Goal: Obtain resource: Download file/media

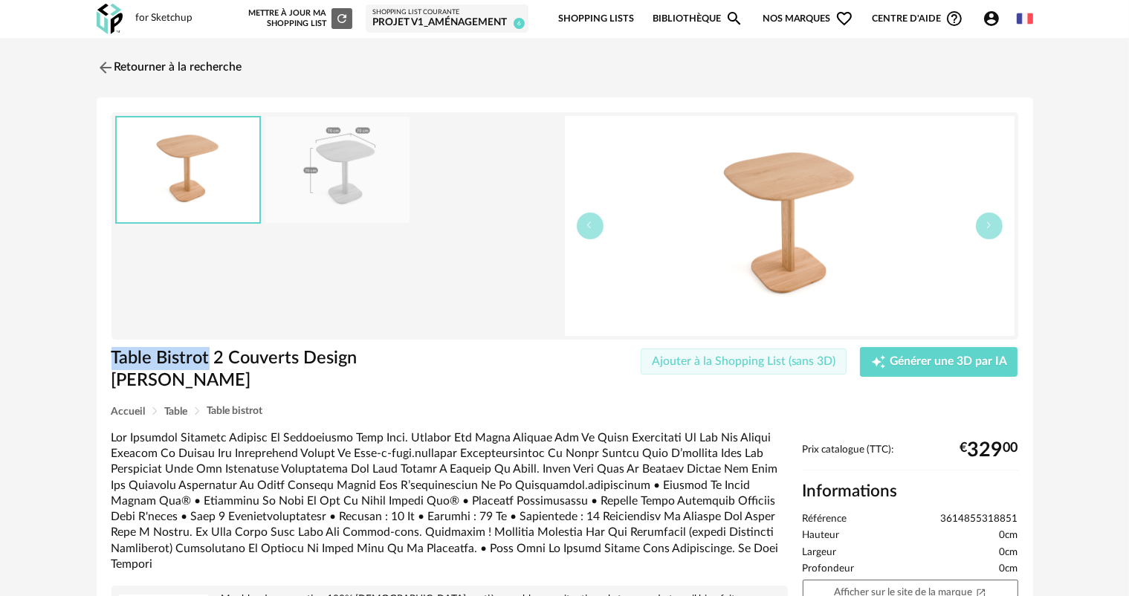
click at [685, 367] on button "Ajouter à la Shopping List (sans 3D)" at bounding box center [744, 362] width 207 height 27
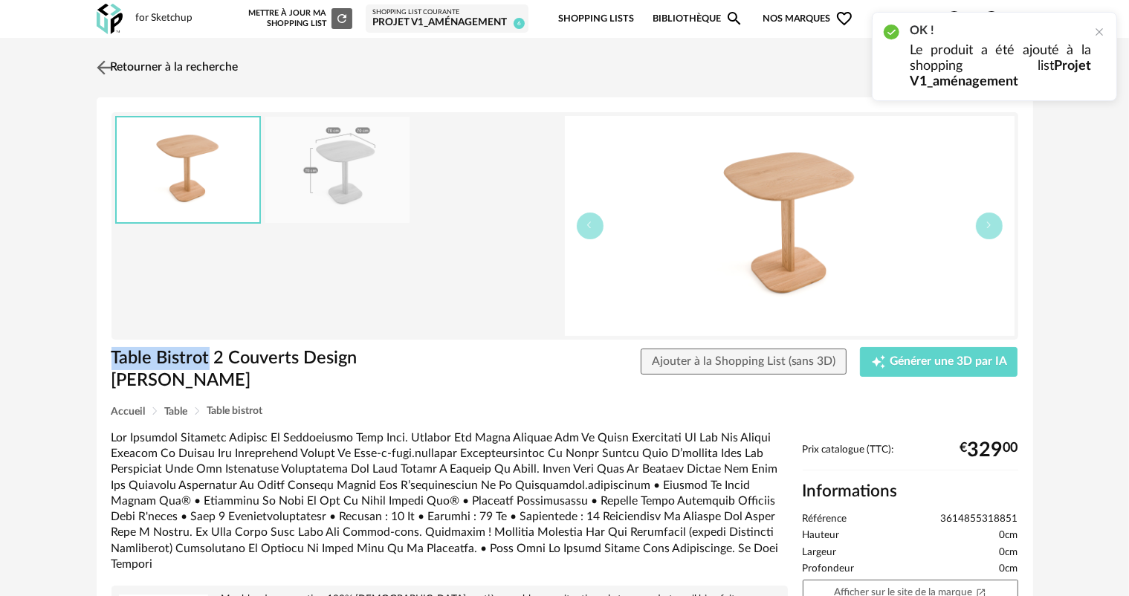
click at [124, 65] on link "Retourner à la recherche" at bounding box center [166, 67] width 146 height 33
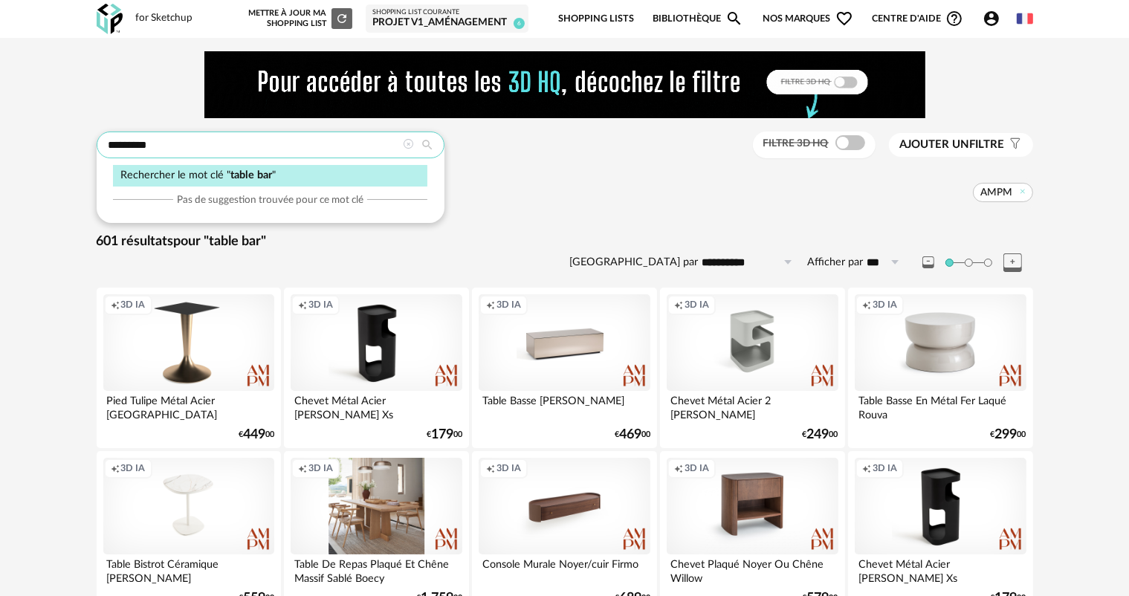
drag, startPoint x: 350, startPoint y: 158, endPoint x: 52, endPoint y: 158, distance: 298.1
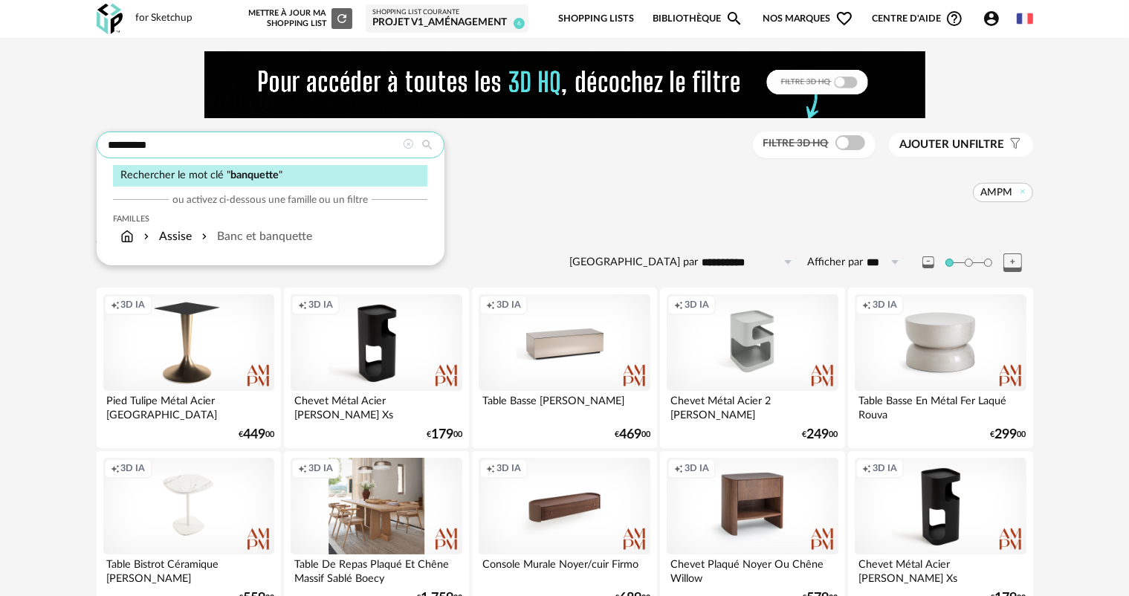
type input "*********"
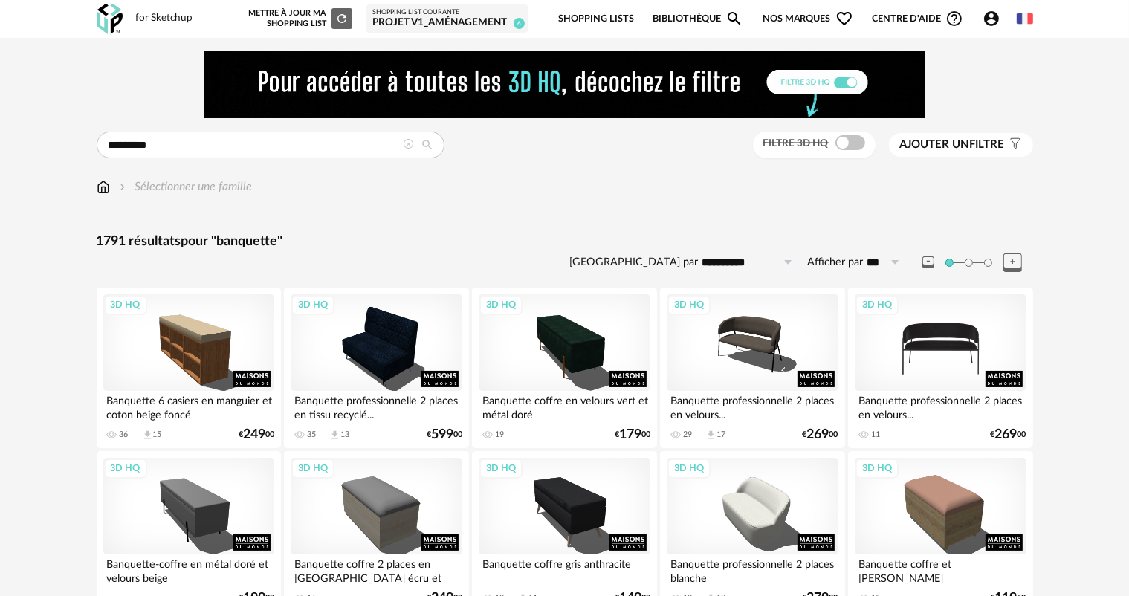
click at [902, 340] on div "3D HQ" at bounding box center [940, 342] width 171 height 97
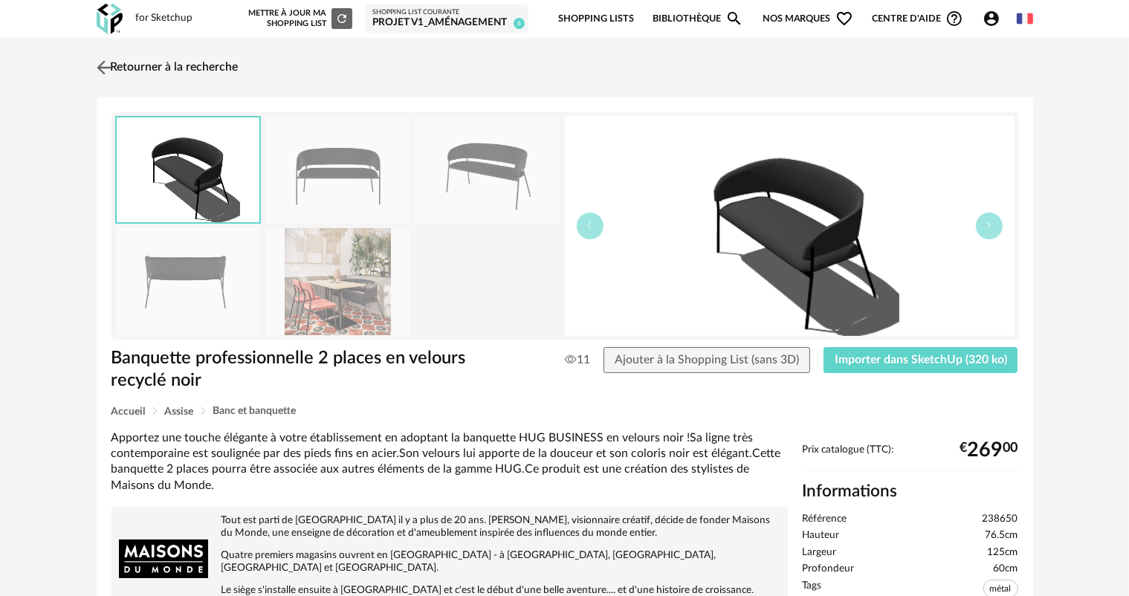
click at [146, 60] on link "Retourner à la recherche" at bounding box center [166, 67] width 146 height 33
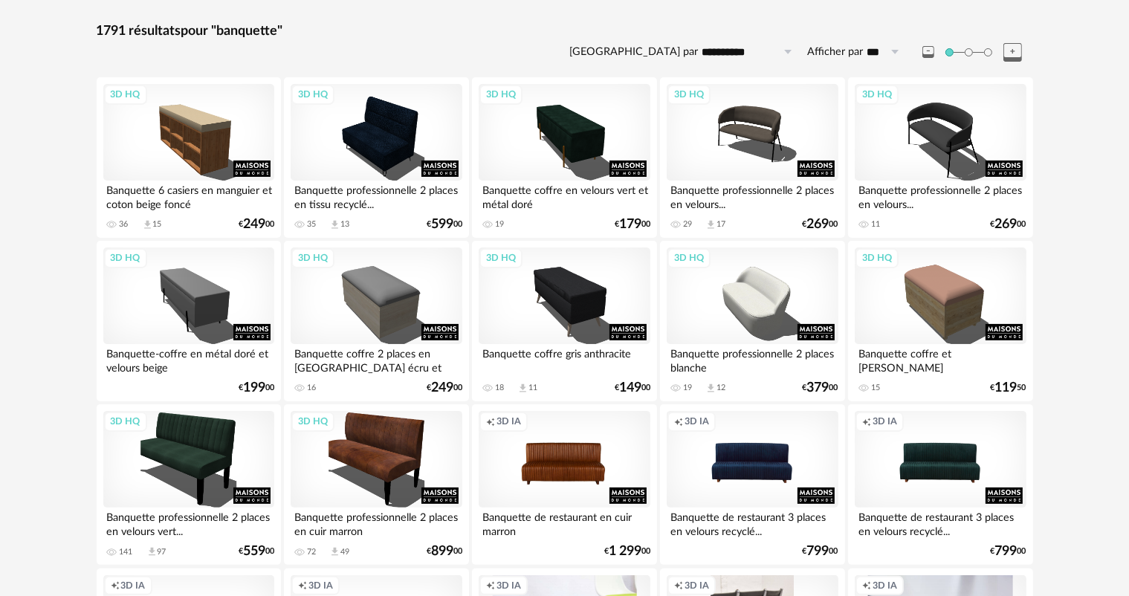
scroll to position [297, 0]
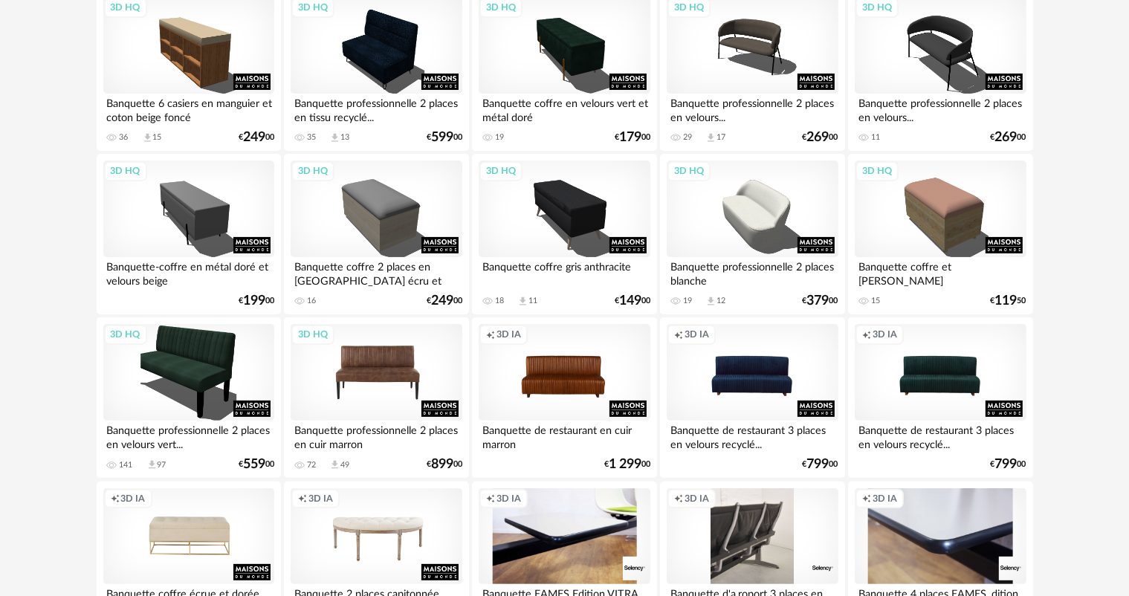
click at [373, 369] on div "3D HQ" at bounding box center [376, 372] width 171 height 97
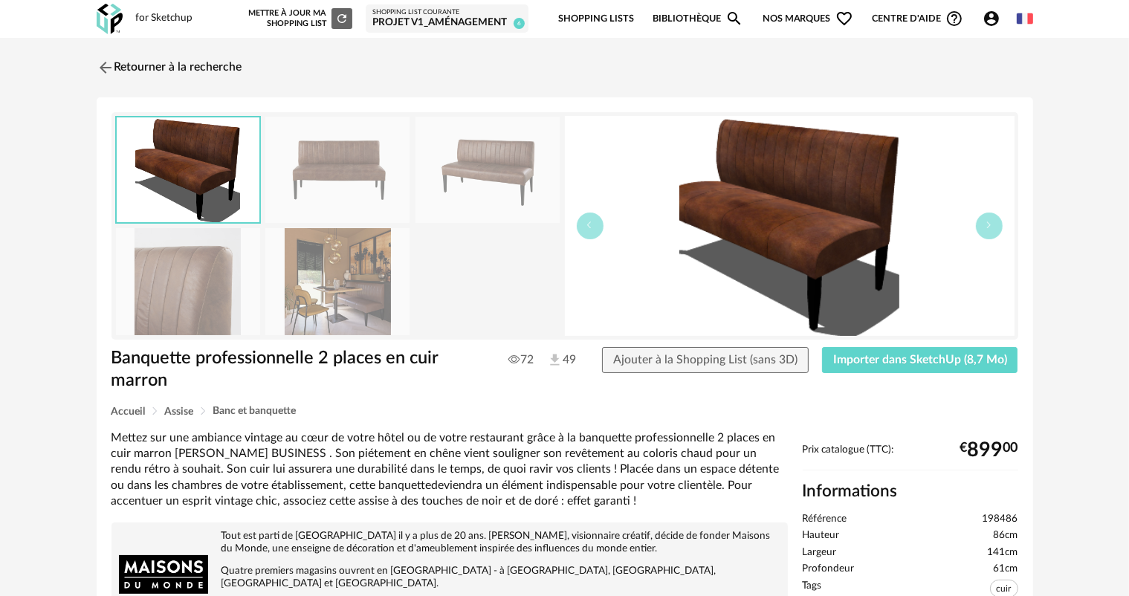
click at [336, 262] on img at bounding box center [337, 281] width 144 height 106
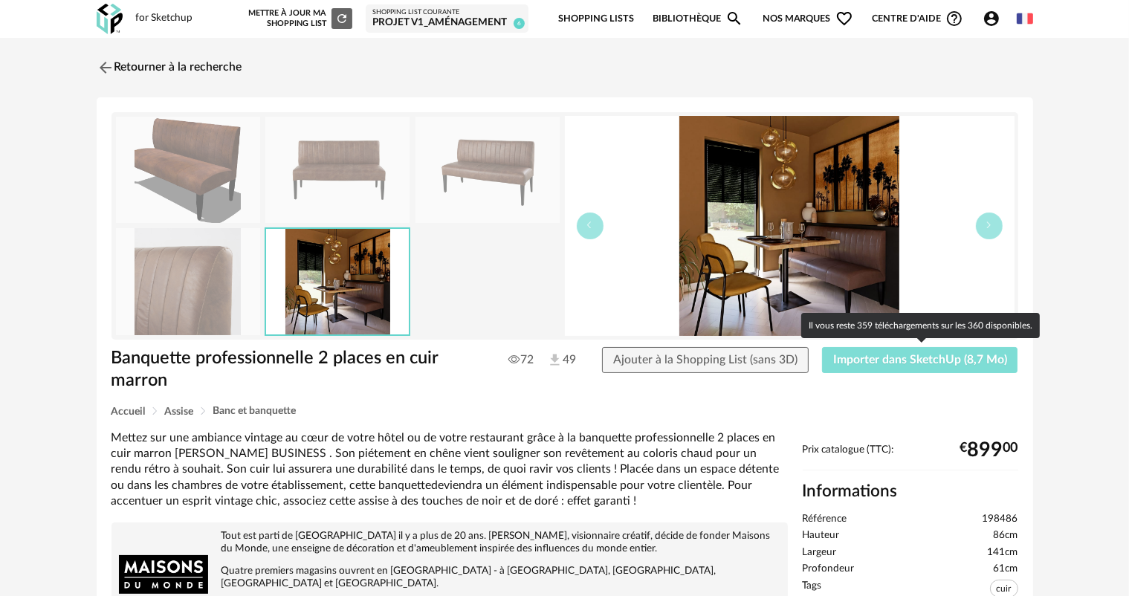
click at [883, 360] on span "Importer dans SketchUp (8,7 Mo)" at bounding box center [920, 360] width 174 height 12
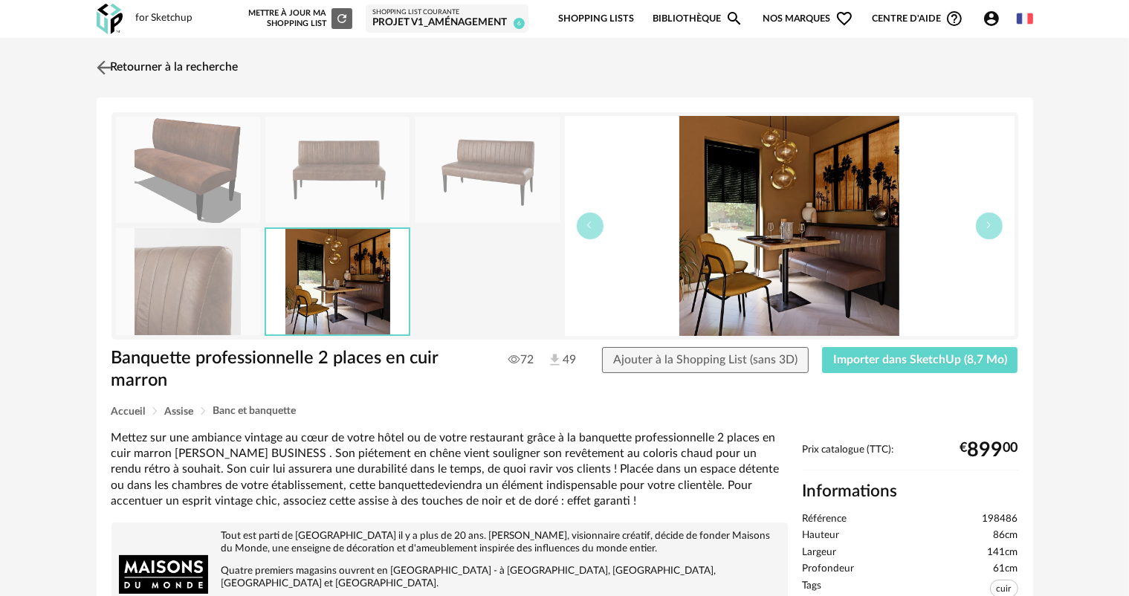
click at [174, 65] on link "Retourner à la recherche" at bounding box center [166, 67] width 146 height 33
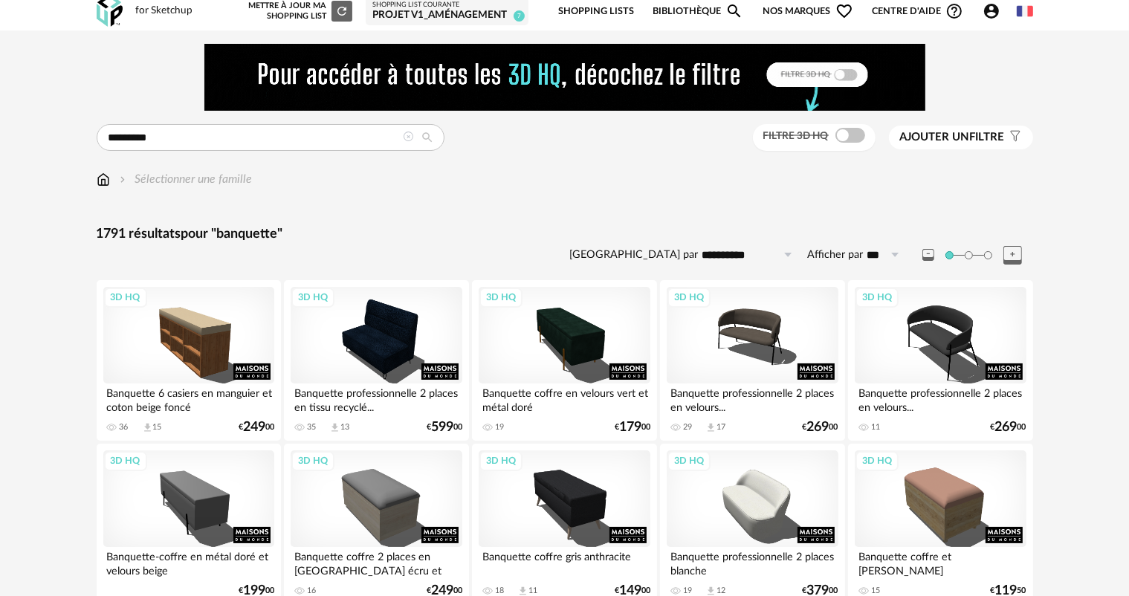
scroll to position [520, 0]
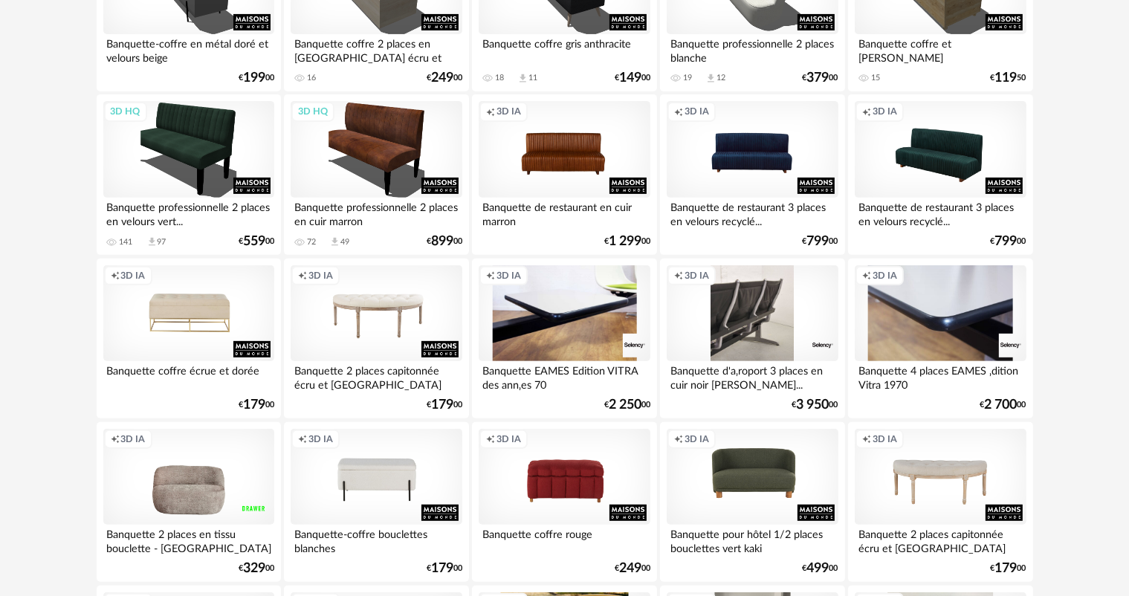
click at [931, 169] on div "Creation icon 3D IA" at bounding box center [940, 149] width 171 height 97
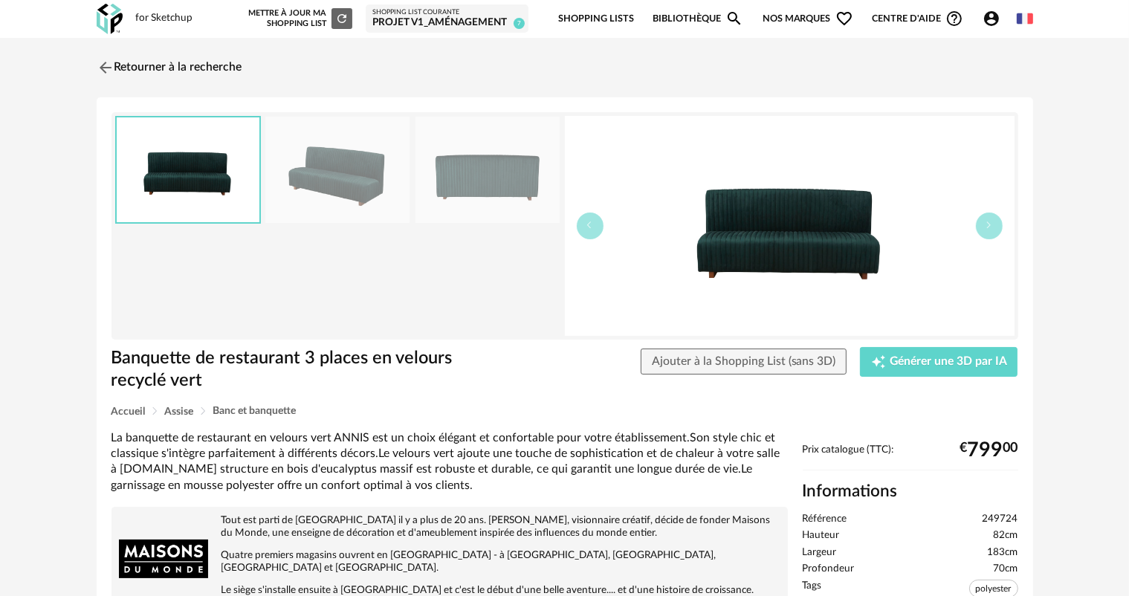
click at [347, 185] on img at bounding box center [337, 170] width 144 height 106
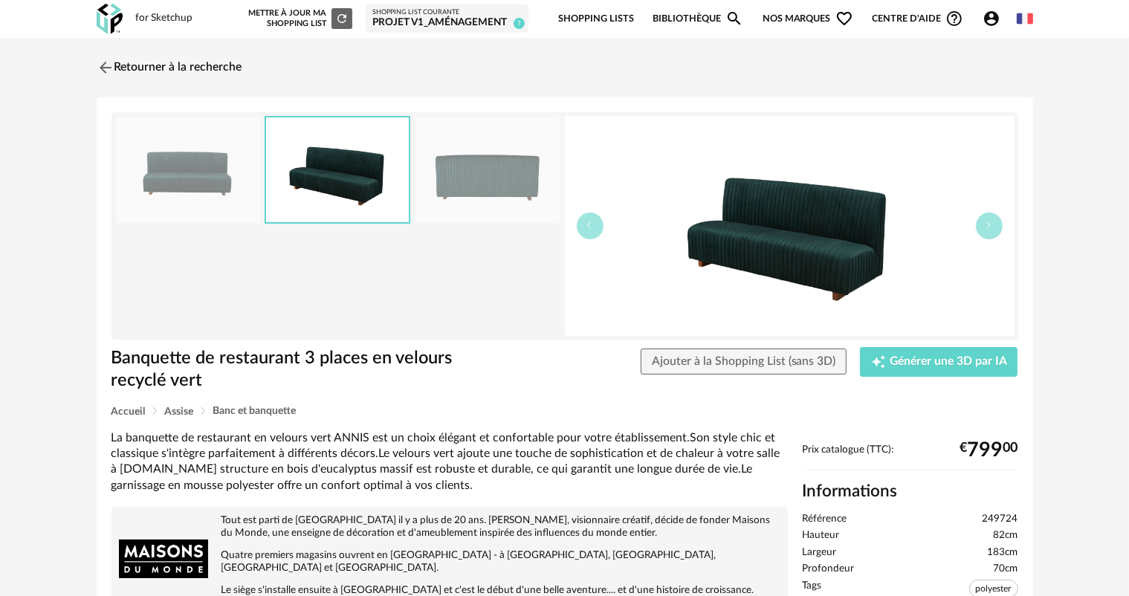
click at [446, 201] on img at bounding box center [488, 170] width 144 height 106
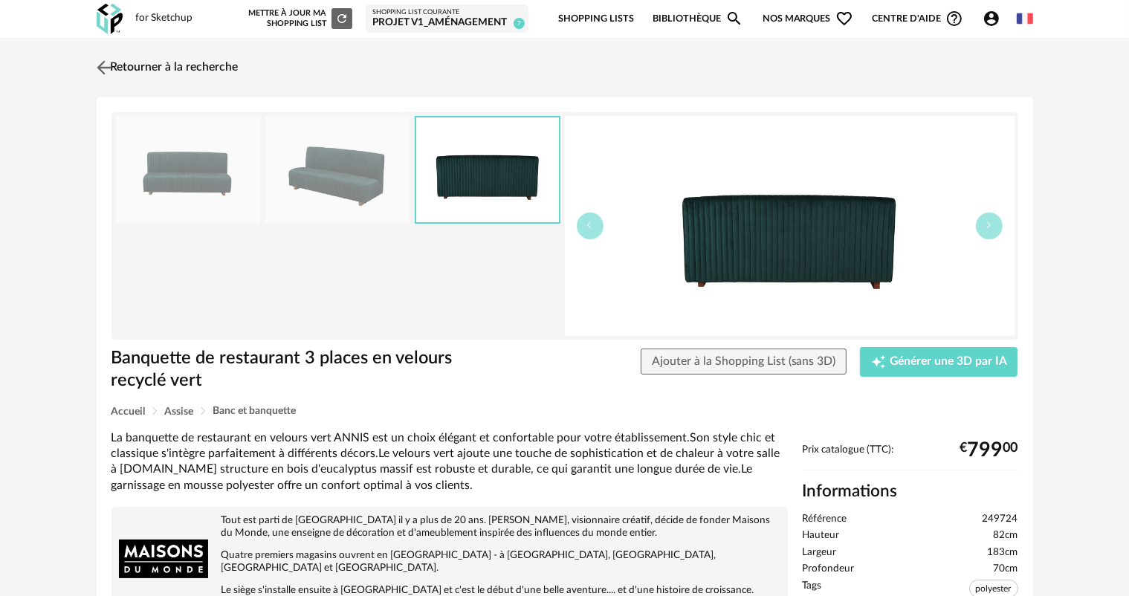
click at [140, 72] on link "Retourner à la recherche" at bounding box center [166, 67] width 146 height 33
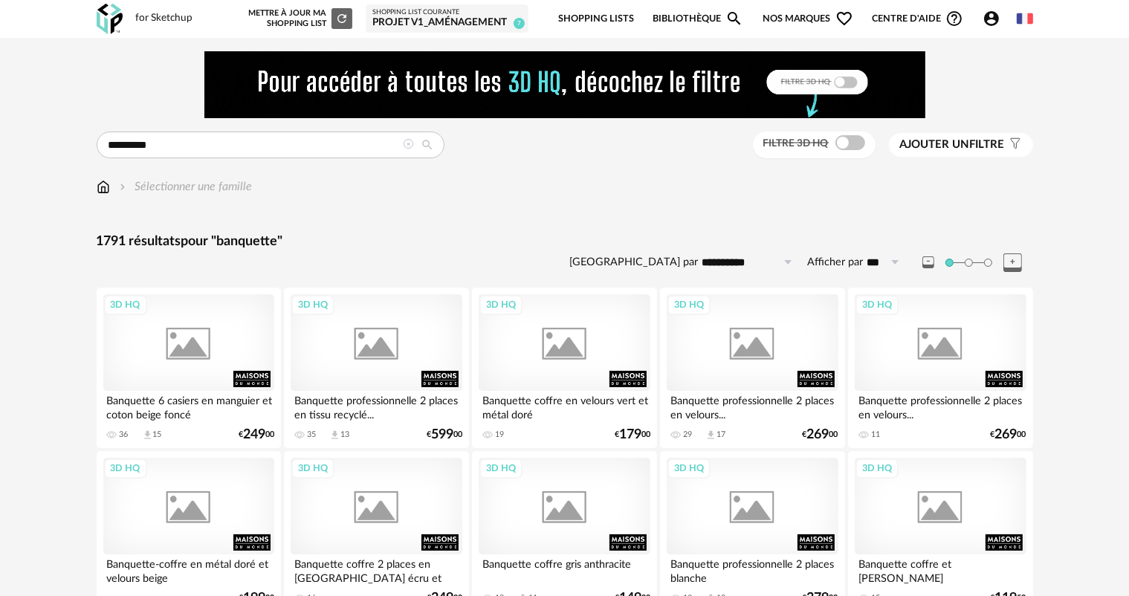
scroll to position [520, 0]
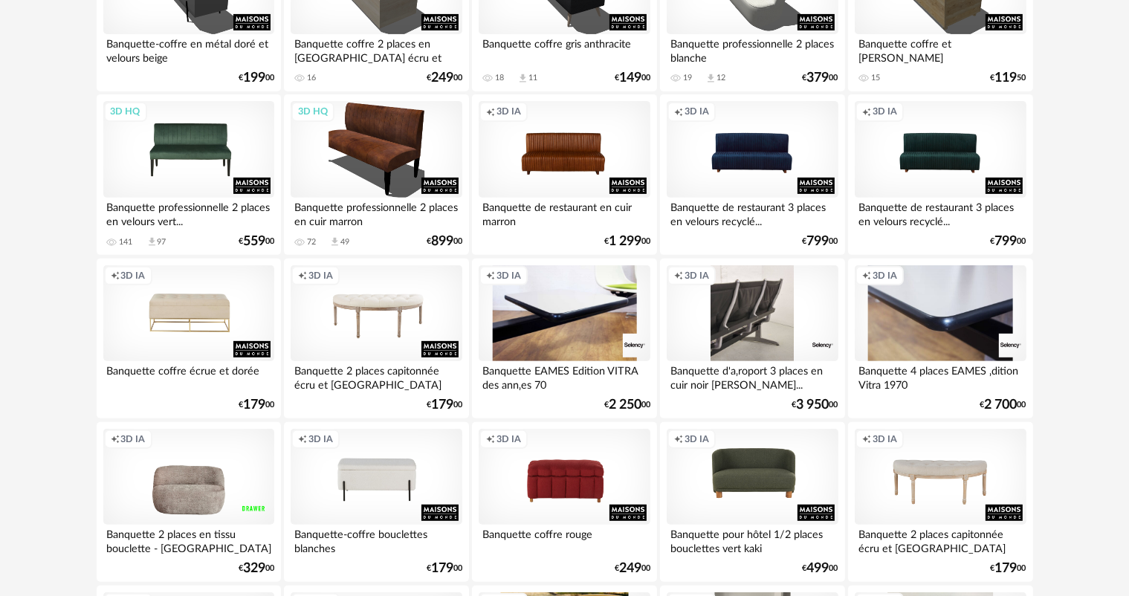
click at [187, 143] on div "3D HQ" at bounding box center [188, 149] width 171 height 97
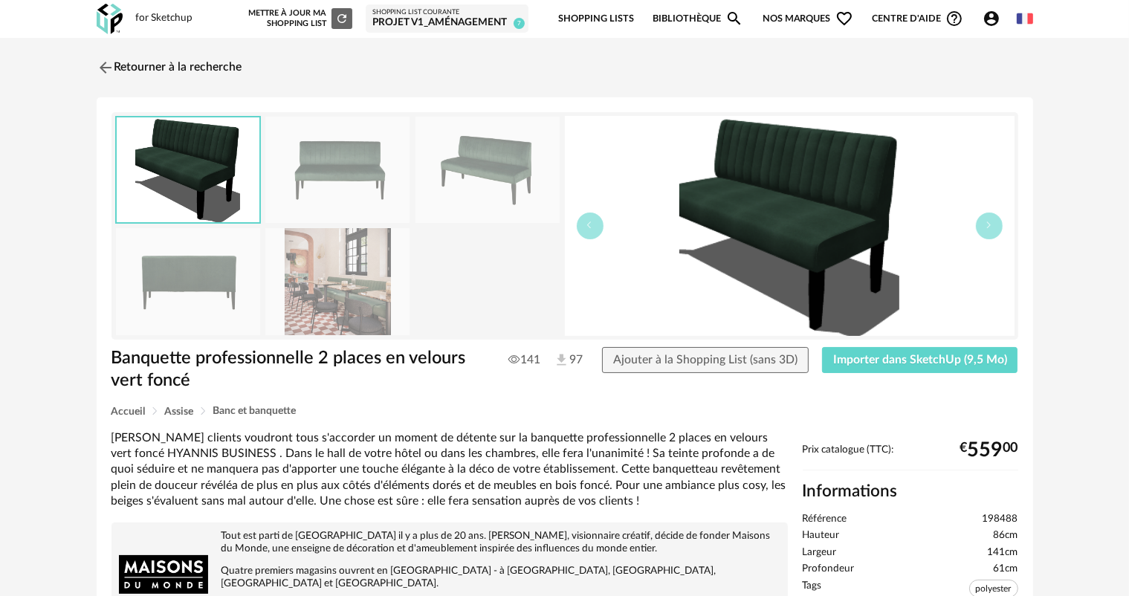
click at [363, 310] on img at bounding box center [337, 281] width 144 height 106
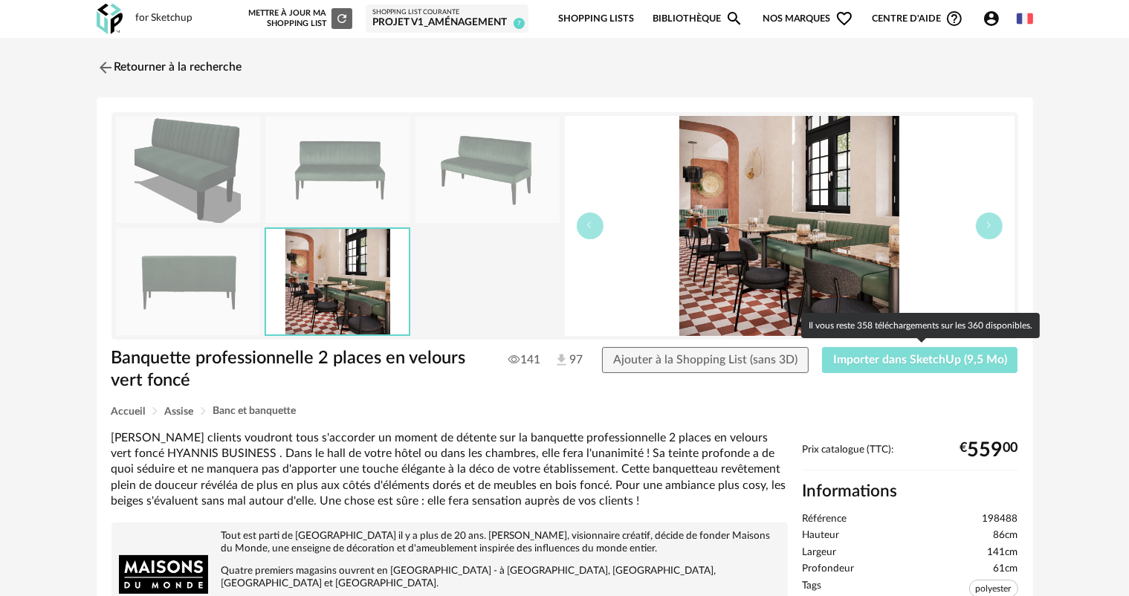
click at [859, 361] on span "Importer dans SketchUp (9,5 Mo)" at bounding box center [920, 360] width 174 height 12
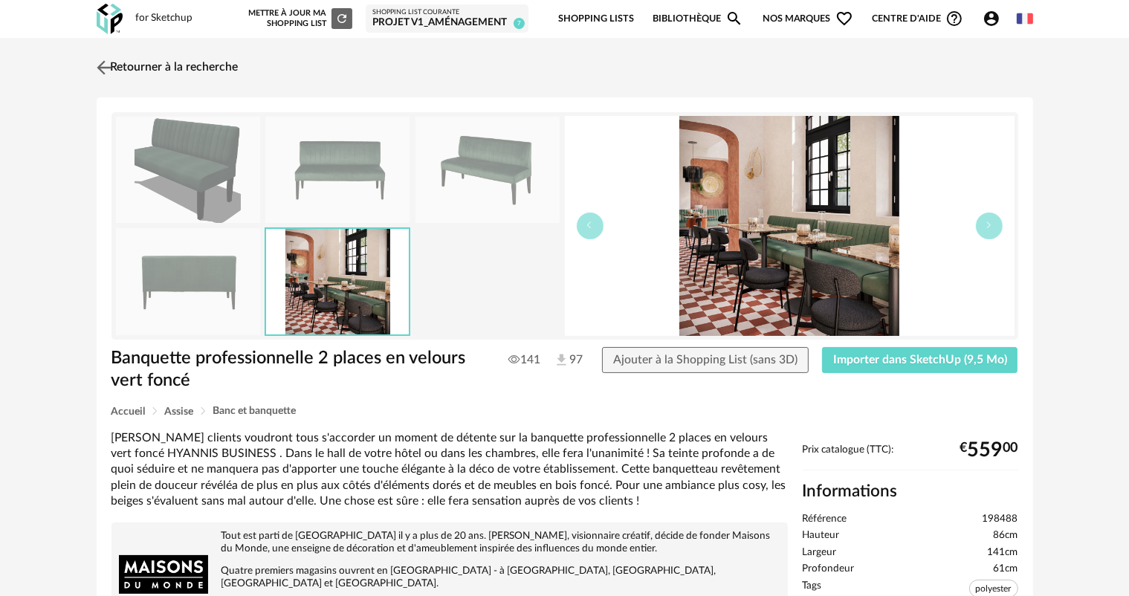
click at [161, 71] on link "Retourner à la recherche" at bounding box center [166, 67] width 146 height 33
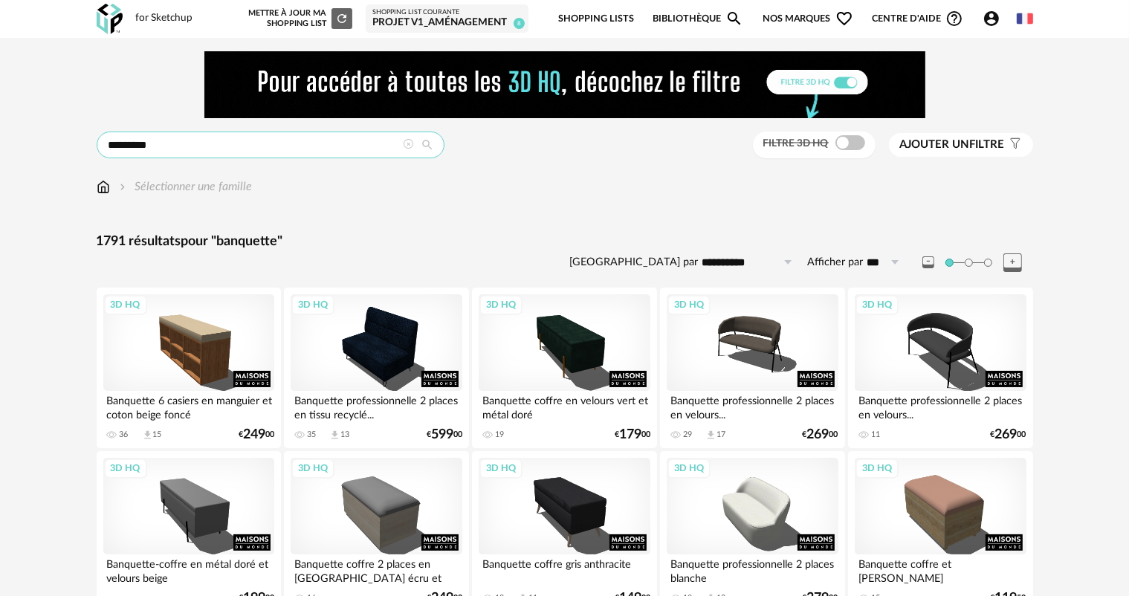
drag, startPoint x: 209, startPoint y: 146, endPoint x: 10, endPoint y: 160, distance: 199.0
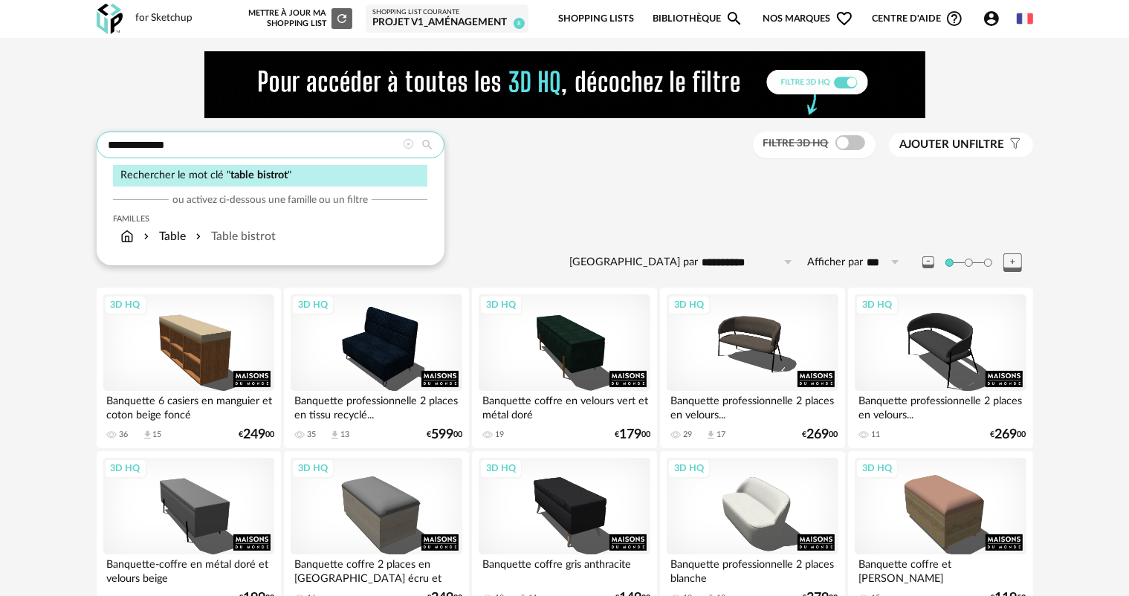
type input "**********"
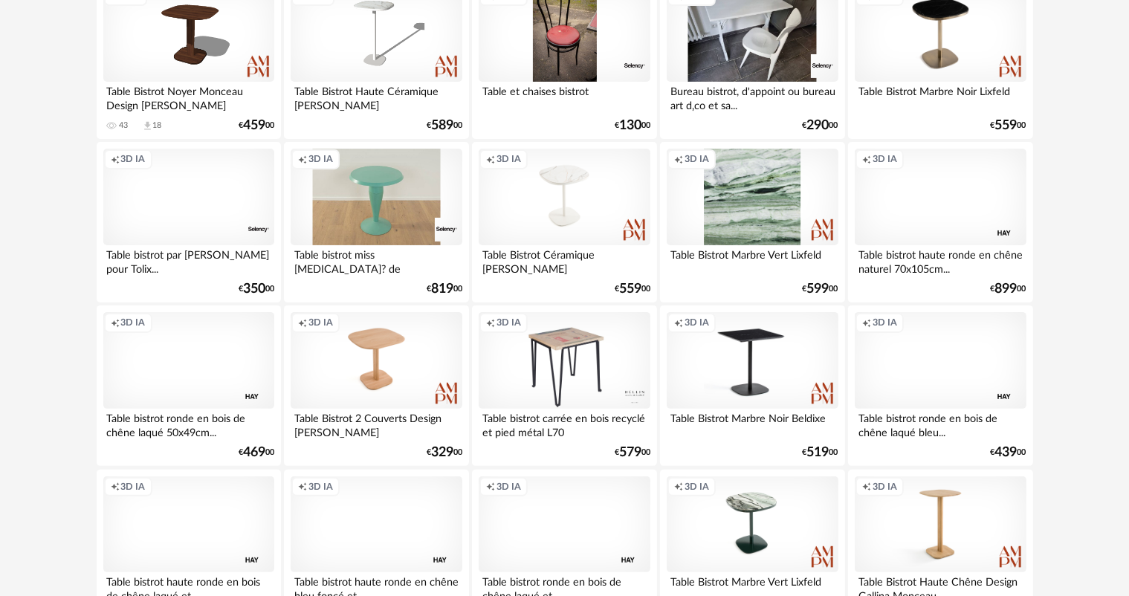
scroll to position [311, 0]
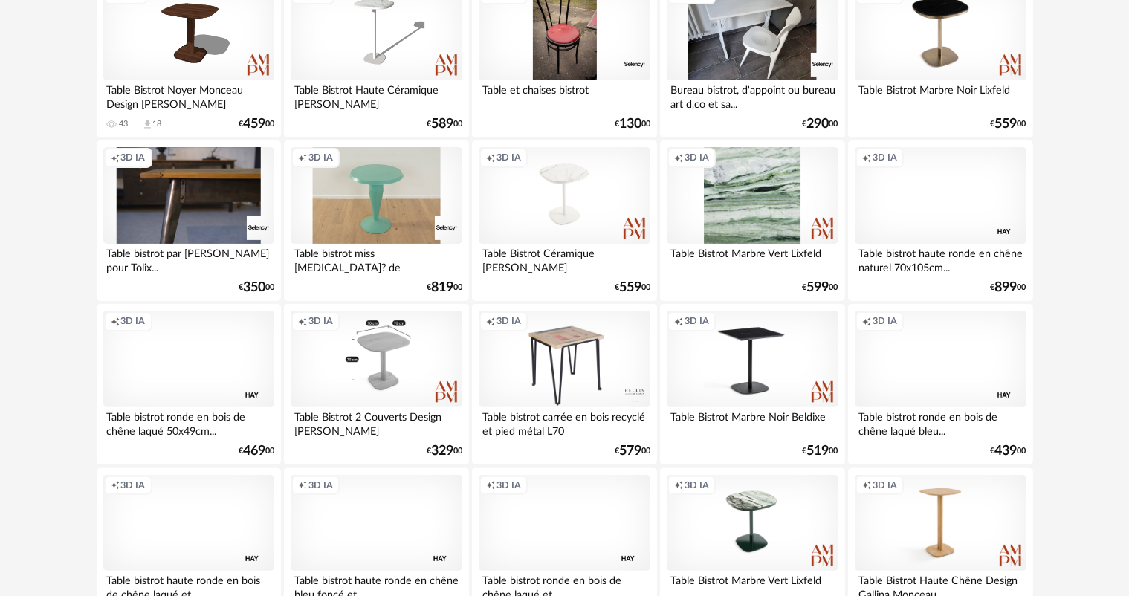
click at [416, 386] on div "Creation icon 3D IA" at bounding box center [376, 359] width 171 height 97
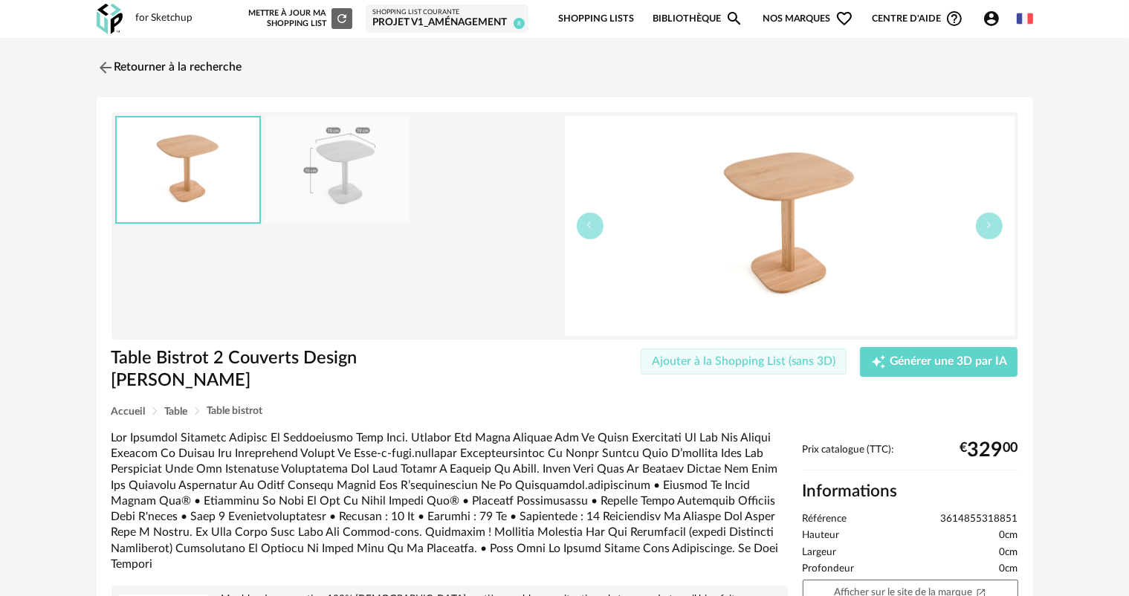
click at [708, 353] on button "Ajouter à la Shopping List (sans 3D)" at bounding box center [744, 362] width 207 height 27
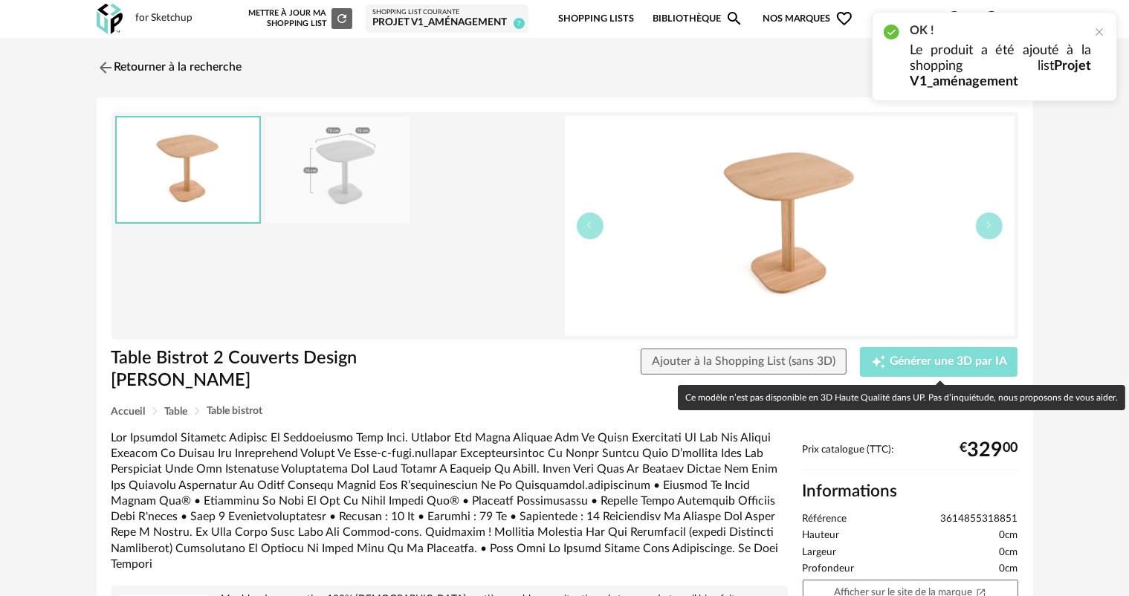
click at [925, 357] on span "Générer une 3D par IA" at bounding box center [948, 362] width 117 height 12
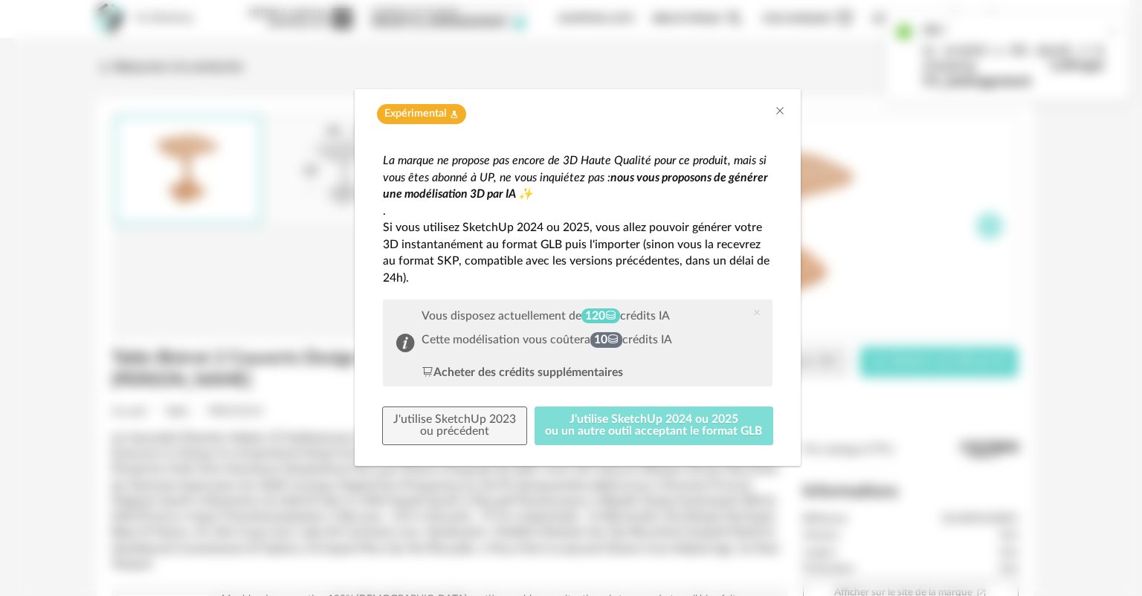
click at [625, 430] on button "J'utilise SketchUp 2024 ou 2025 ou un autre outil acceptant le format GLB" at bounding box center [653, 426] width 239 height 39
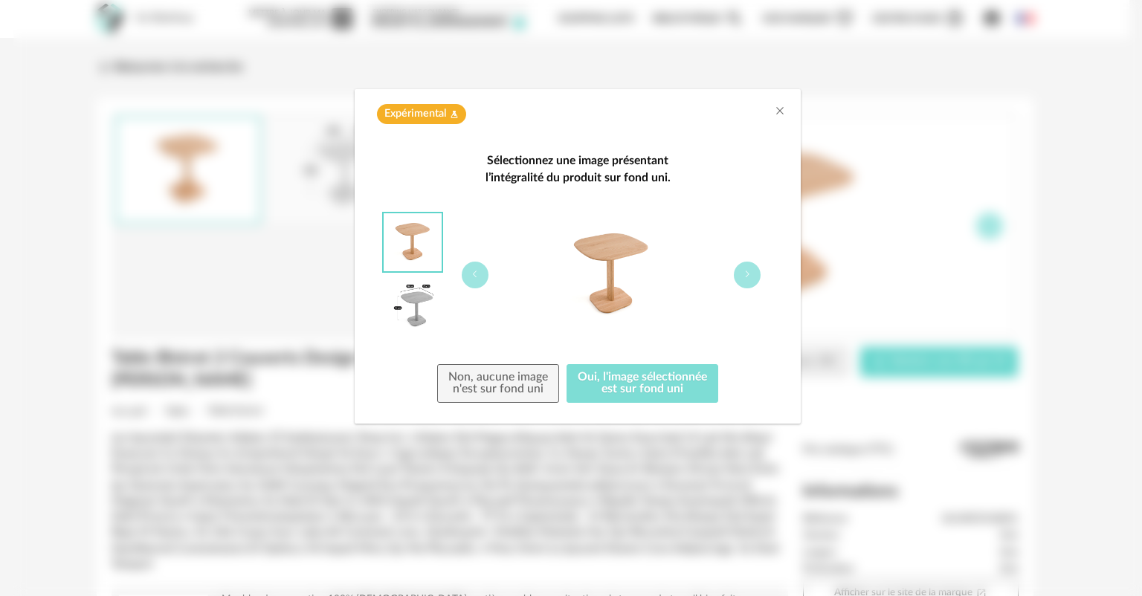
click at [620, 378] on button "Oui, l'image sélectionnée est sur fond uni" at bounding box center [642, 383] width 152 height 39
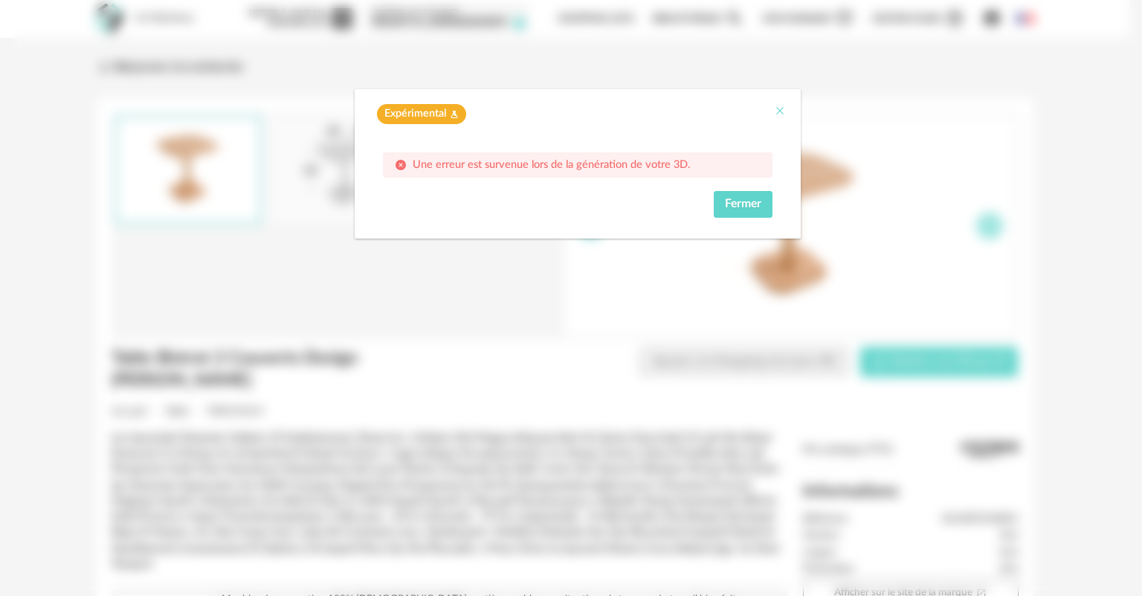
click at [776, 115] on icon "Close" at bounding box center [780, 111] width 12 height 12
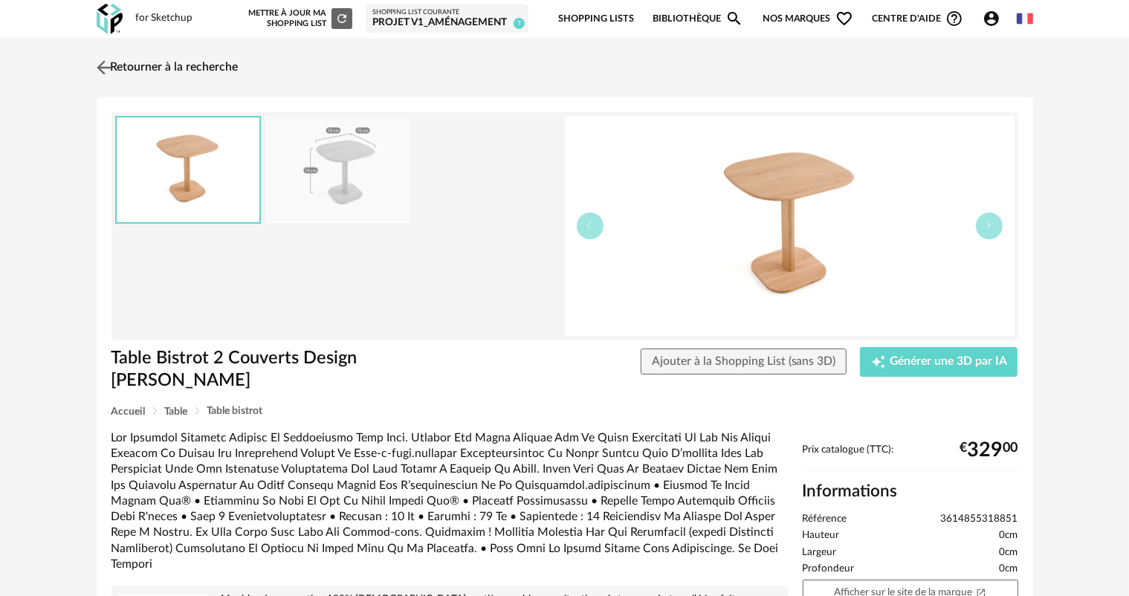
click at [139, 59] on link "Retourner à la recherche" at bounding box center [166, 67] width 146 height 33
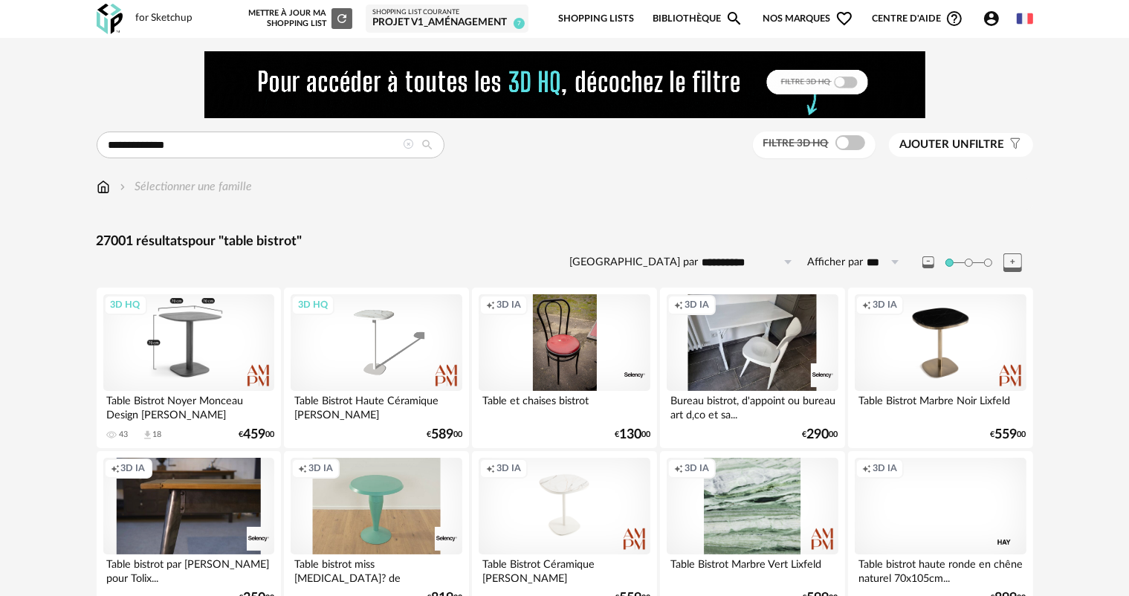
click at [179, 354] on div "3D HQ" at bounding box center [188, 342] width 171 height 97
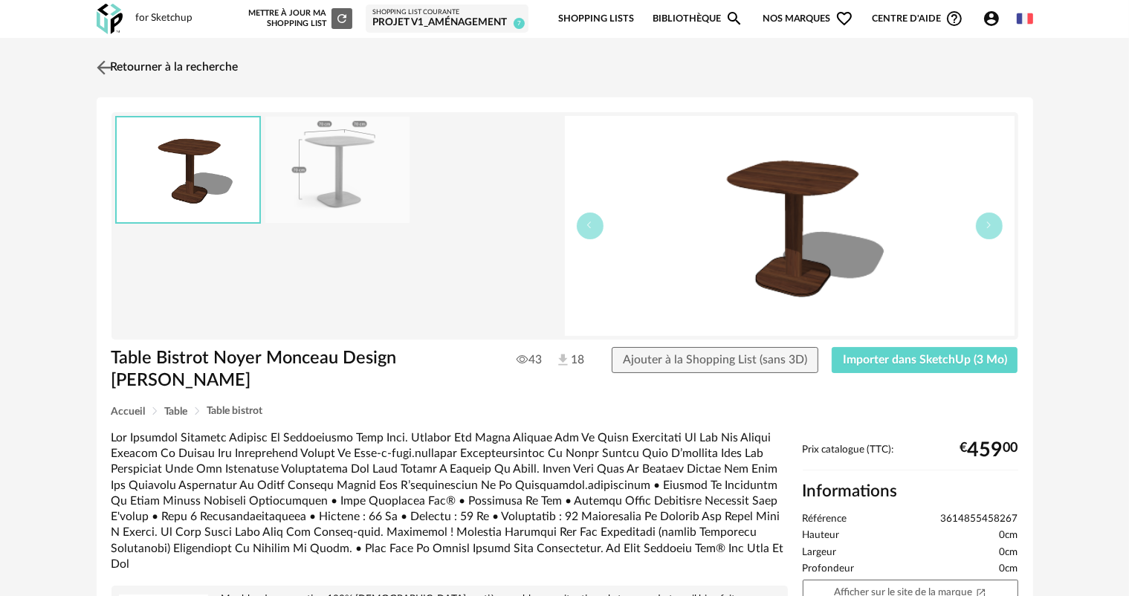
click at [135, 62] on link "Retourner à la recherche" at bounding box center [166, 67] width 146 height 33
